Goal: Information Seeking & Learning: Learn about a topic

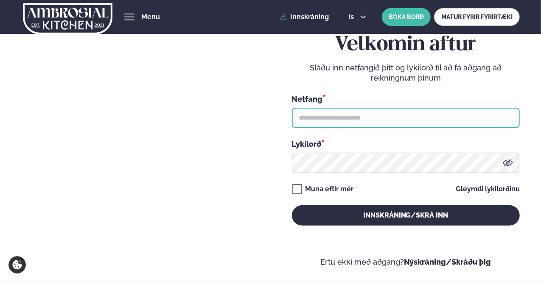
click at [339, 114] on input "text" at bounding box center [406, 118] width 228 height 20
type input "**********"
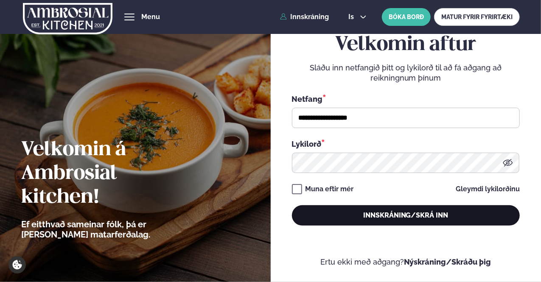
click at [387, 215] on button "Innskráning/Skrá inn" at bounding box center [406, 215] width 228 height 20
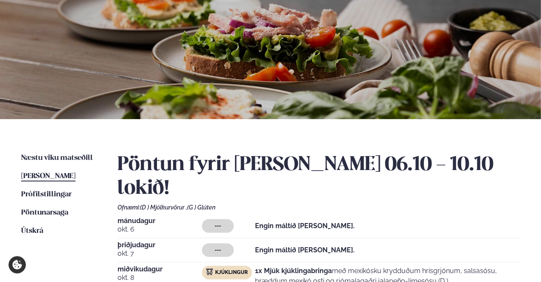
scroll to position [127, 0]
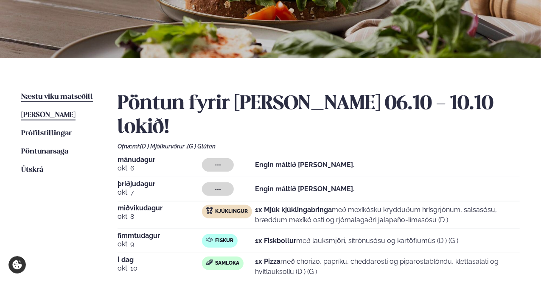
click at [46, 96] on span "Næstu viku matseðill" at bounding box center [57, 96] width 72 height 7
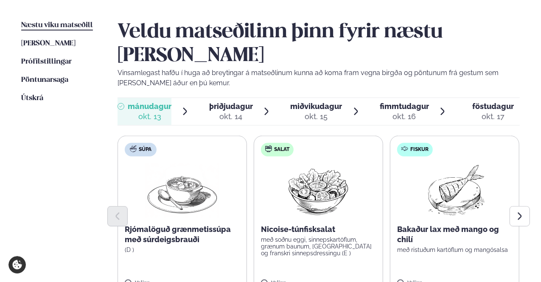
scroll to position [212, 0]
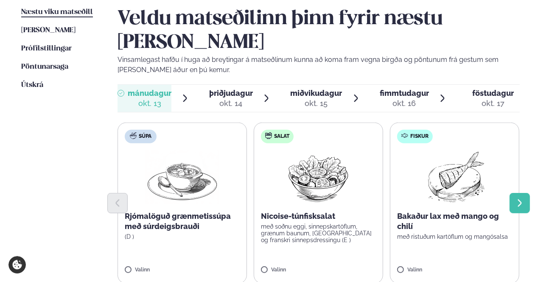
click at [520, 199] on icon "Next slide" at bounding box center [519, 203] width 9 height 9
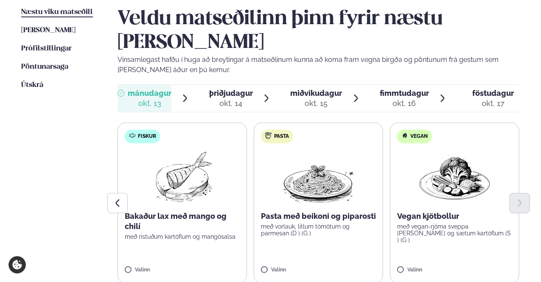
click at [230, 89] on span "þriðjudagur" at bounding box center [231, 93] width 44 height 9
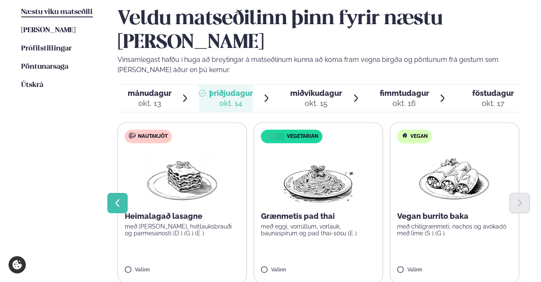
click at [114, 199] on icon "Previous slide" at bounding box center [117, 203] width 9 height 9
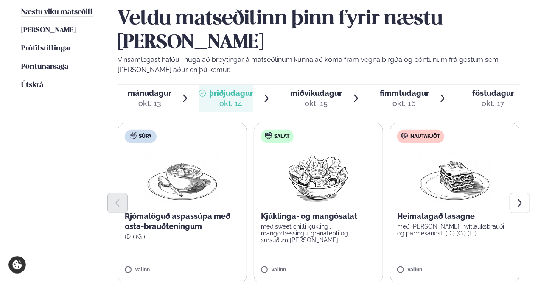
click at [312, 89] on span "miðvikudagur" at bounding box center [316, 93] width 52 height 9
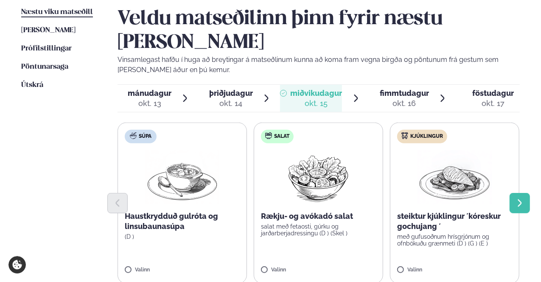
click at [525, 193] on button "Next slide" at bounding box center [520, 203] width 20 height 20
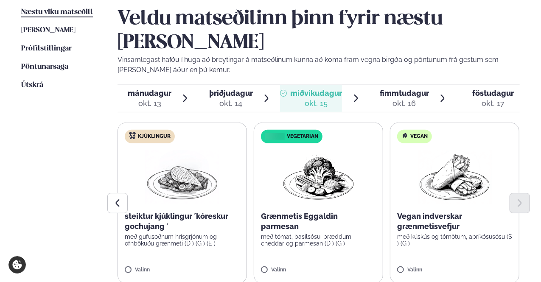
click at [403, 89] on span "fimmtudagur" at bounding box center [404, 93] width 49 height 9
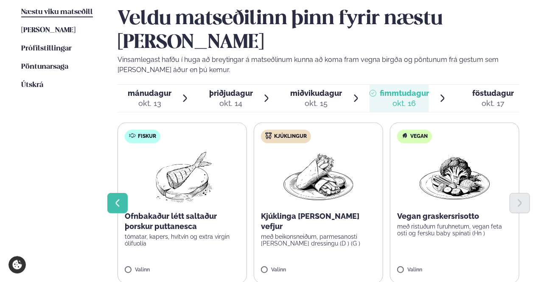
click at [122, 199] on icon "Previous slide" at bounding box center [117, 203] width 9 height 9
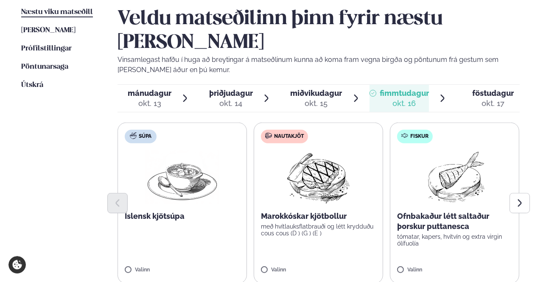
click at [496, 89] on span "föstudagur" at bounding box center [493, 93] width 42 height 9
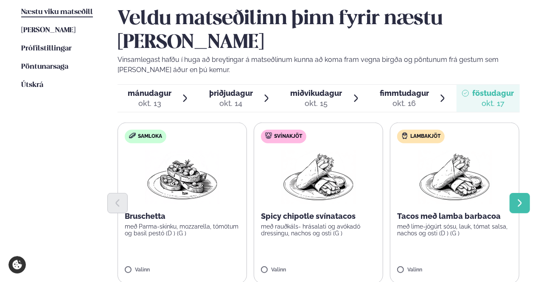
click at [522, 199] on icon "Next slide" at bounding box center [519, 203] width 9 height 9
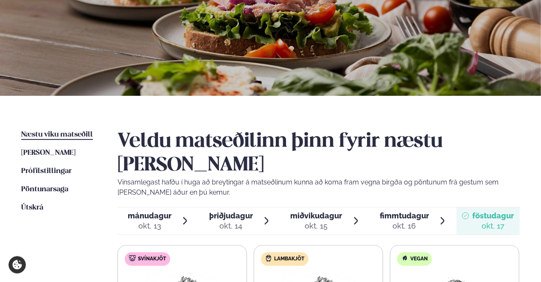
scroll to position [0, 0]
